Goal: Task Accomplishment & Management: Use online tool/utility

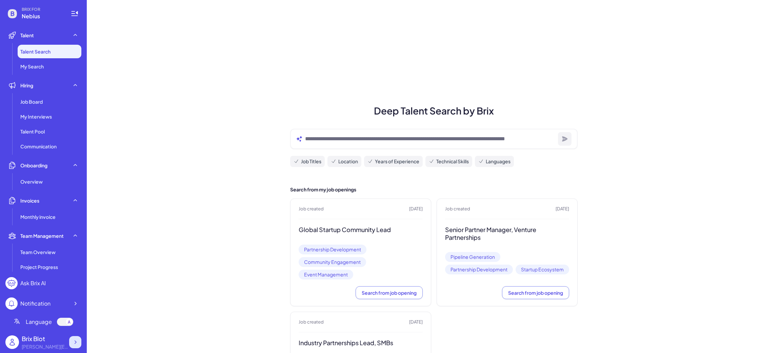
click at [74, 342] on icon at bounding box center [75, 342] width 7 height 7
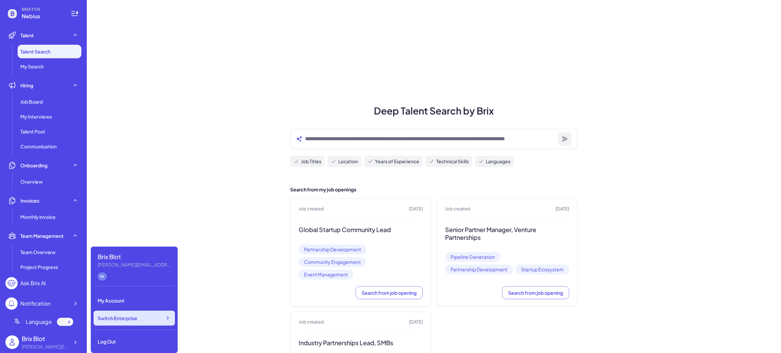
click at [129, 319] on span "Switch Enterprise" at bounding box center [118, 318] width 40 height 7
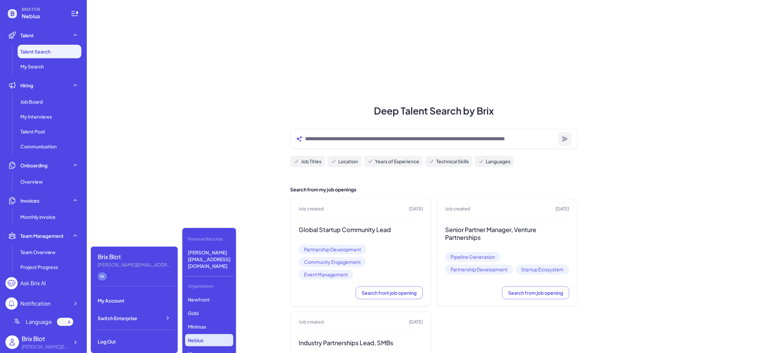
click at [142, 131] on div "Deep Talent Search by Brix Job Titles Location Years of Experience Technical Sk…" at bounding box center [434, 212] width 695 height 424
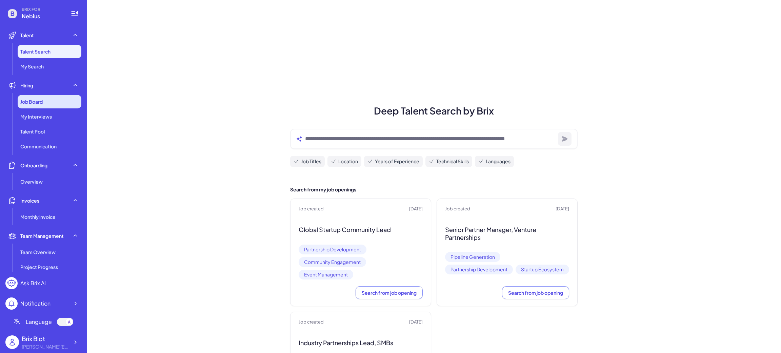
click at [57, 105] on div "Job Board" at bounding box center [50, 102] width 64 height 14
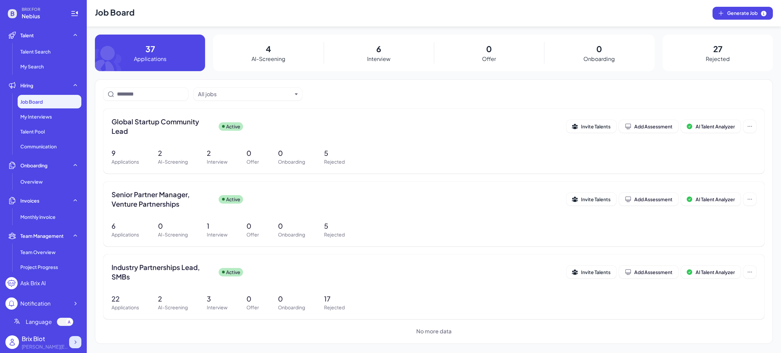
click at [75, 343] on icon at bounding box center [75, 342] width 7 height 7
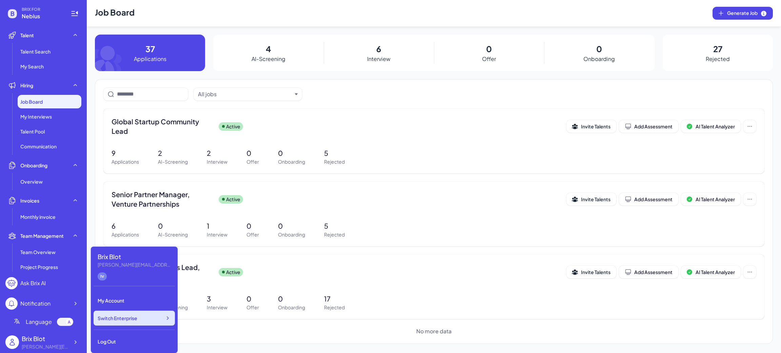
click at [128, 320] on span "Switch Enterprise" at bounding box center [118, 318] width 40 height 7
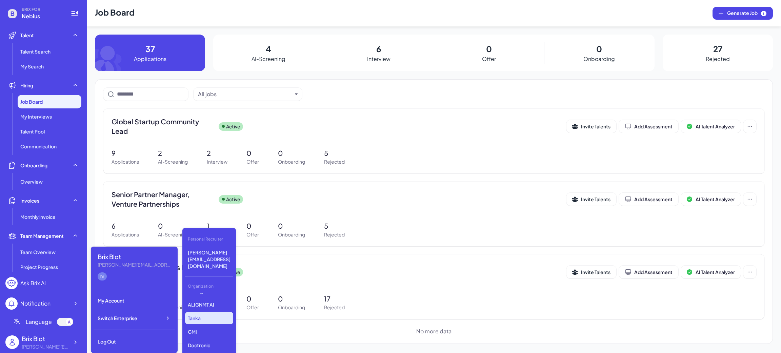
scroll to position [181, 0]
click at [351, 91] on div "All jobs" at bounding box center [433, 94] width 661 height 13
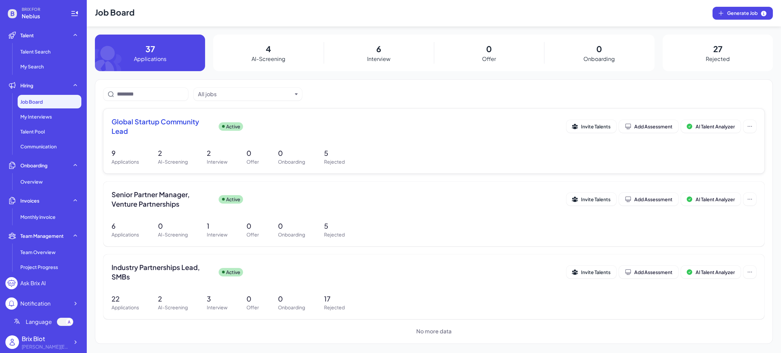
click at [178, 129] on span "Global Startup Community Lead" at bounding box center [163, 126] width 102 height 19
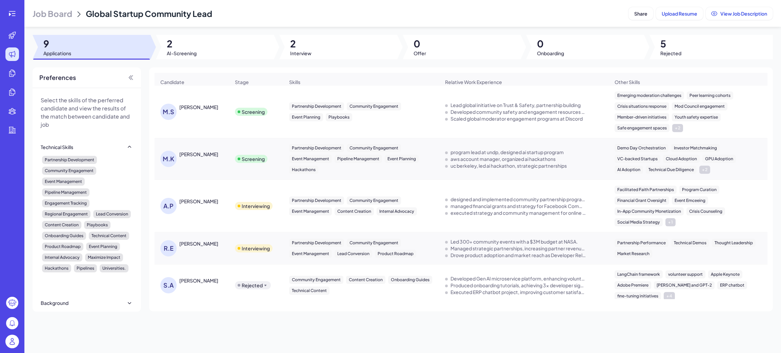
click at [174, 54] on span "AI-Screening" at bounding box center [182, 53] width 30 height 7
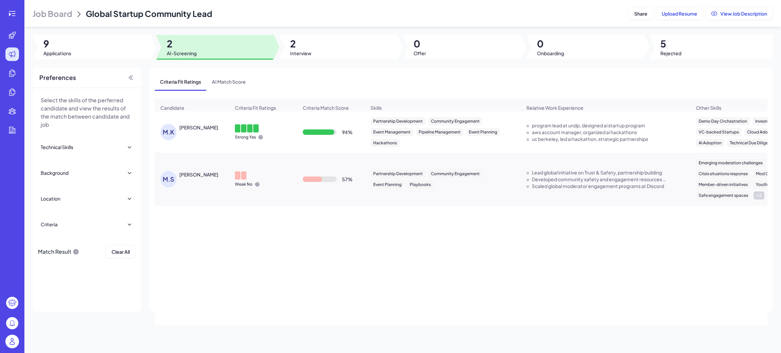
click at [206, 130] on div "[PERSON_NAME]" at bounding box center [198, 127] width 39 height 7
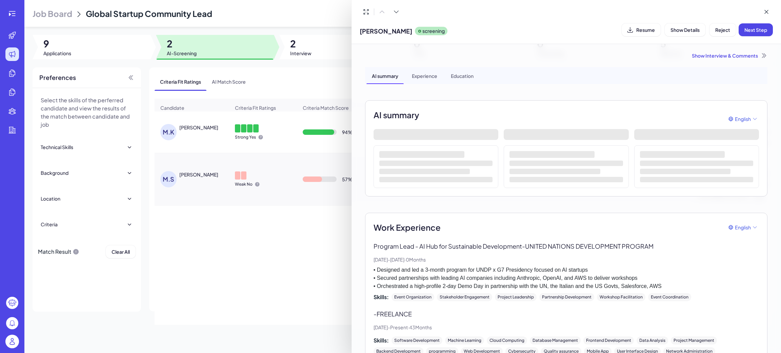
click at [288, 221] on div at bounding box center [390, 176] width 781 height 353
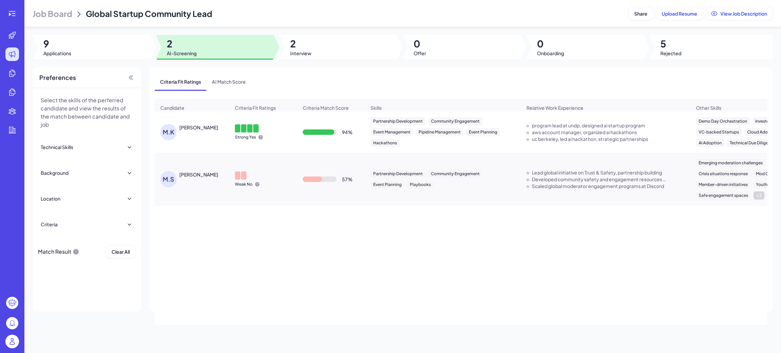
click at [201, 140] on div "[PERSON_NAME] MATVIY [PERSON_NAME]" at bounding box center [195, 132] width 70 height 16
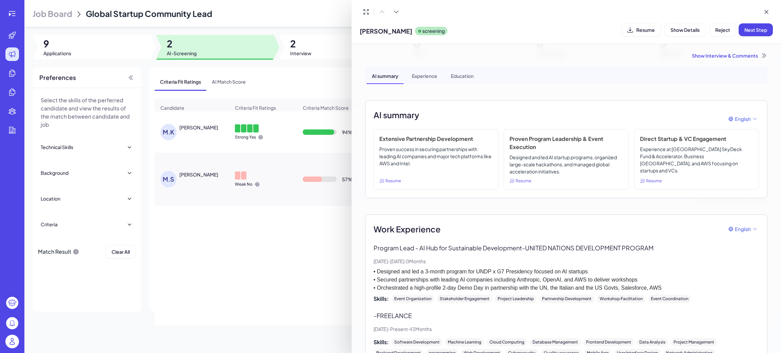
click at [213, 255] on div at bounding box center [390, 176] width 781 height 353
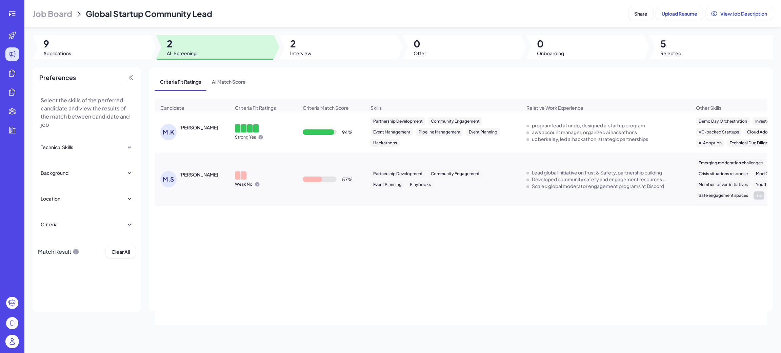
click at [321, 62] on div "Job Board Global Startup Community Lead Share Upload Resume View Job Descriptio…" at bounding box center [402, 176] width 757 height 353
click at [317, 44] on div at bounding box center [338, 47] width 118 height 24
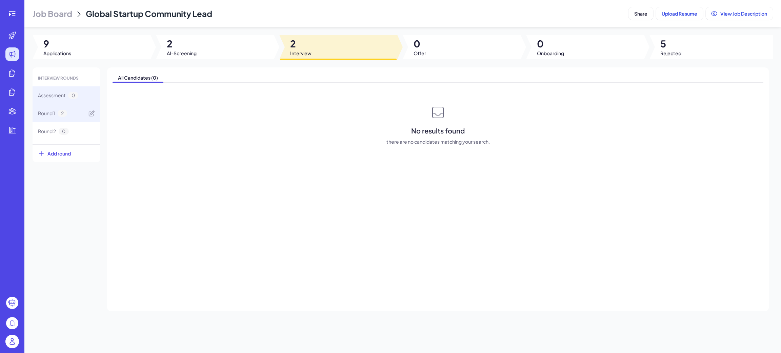
click at [58, 111] on span "2" at bounding box center [62, 113] width 9 height 7
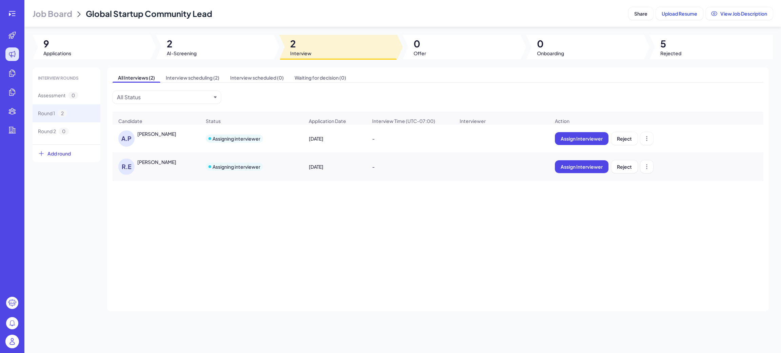
click at [167, 146] on div "[PERSON_NAME]" at bounding box center [153, 139] width 70 height 16
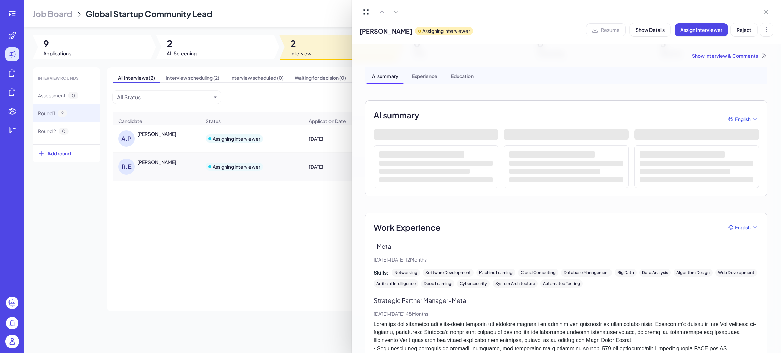
click at [190, 162] on div at bounding box center [390, 176] width 781 height 353
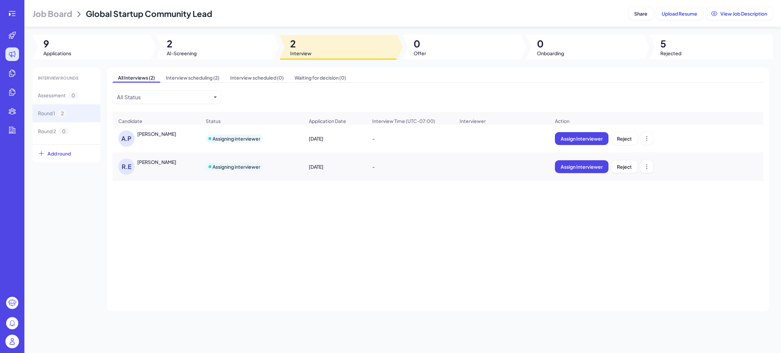
click at [178, 172] on div "[PERSON_NAME]" at bounding box center [153, 167] width 70 height 16
